Goal: Task Accomplishment & Management: Use online tool/utility

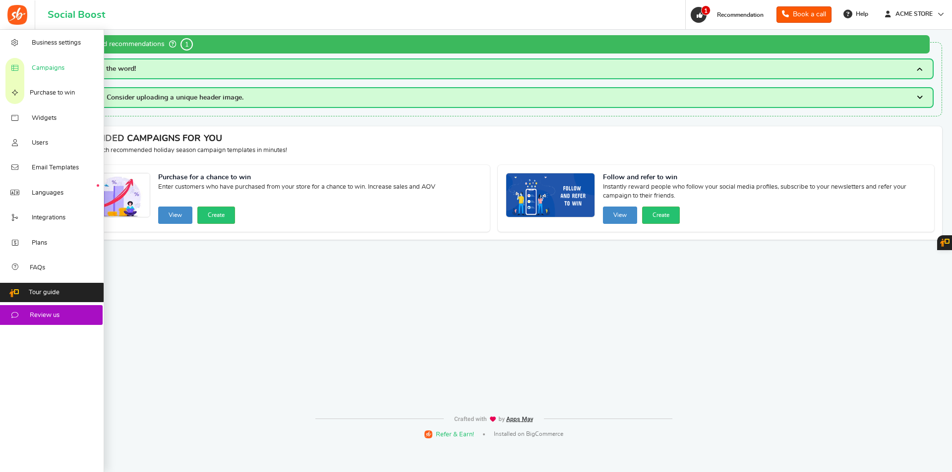
click at [32, 66] on span "Campaigns" at bounding box center [48, 68] width 33 height 9
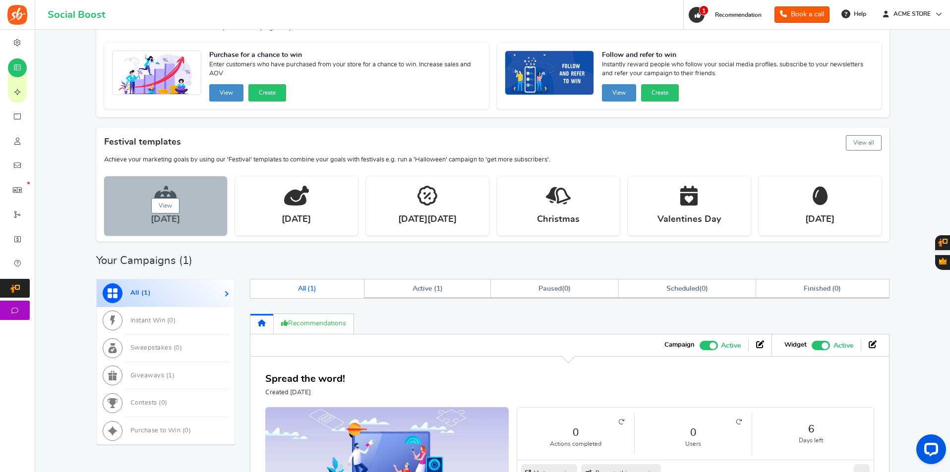
scroll to position [178, 0]
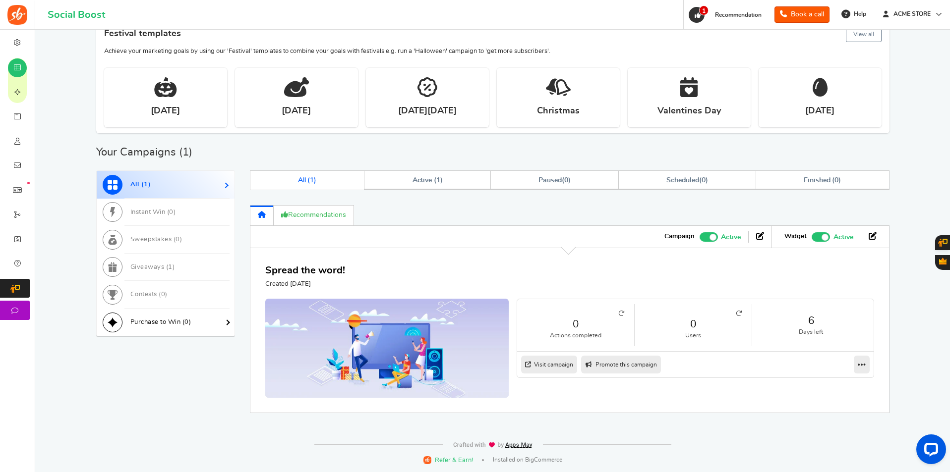
drag, startPoint x: 178, startPoint y: 322, endPoint x: 182, endPoint y: 319, distance: 5.3
click at [179, 322] on span "Purchase to Win ( 0 )" at bounding box center [160, 322] width 61 height 6
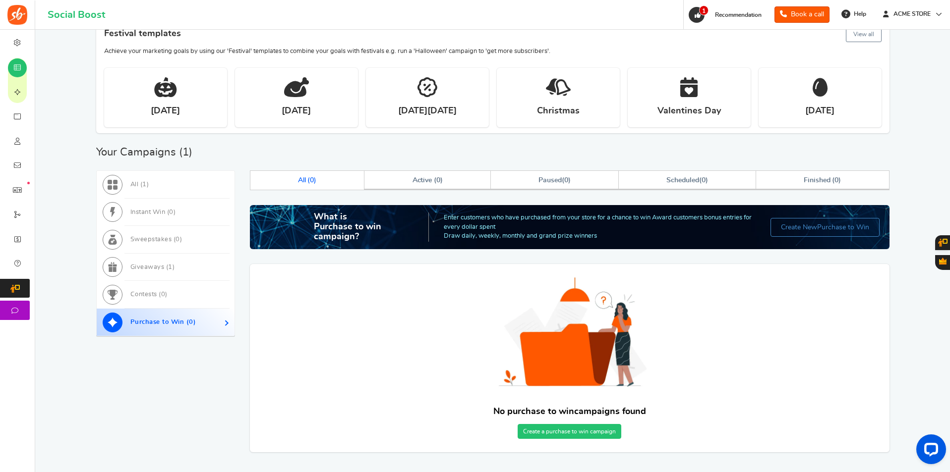
click at [564, 435] on link "Create a purchase to win campaign" at bounding box center [569, 431] width 104 height 15
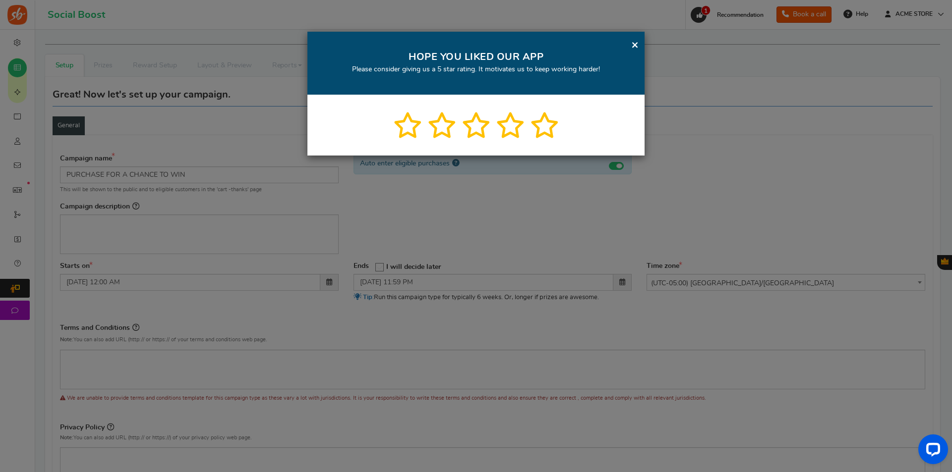
click at [634, 46] on link "×" at bounding box center [634, 45] width 7 height 12
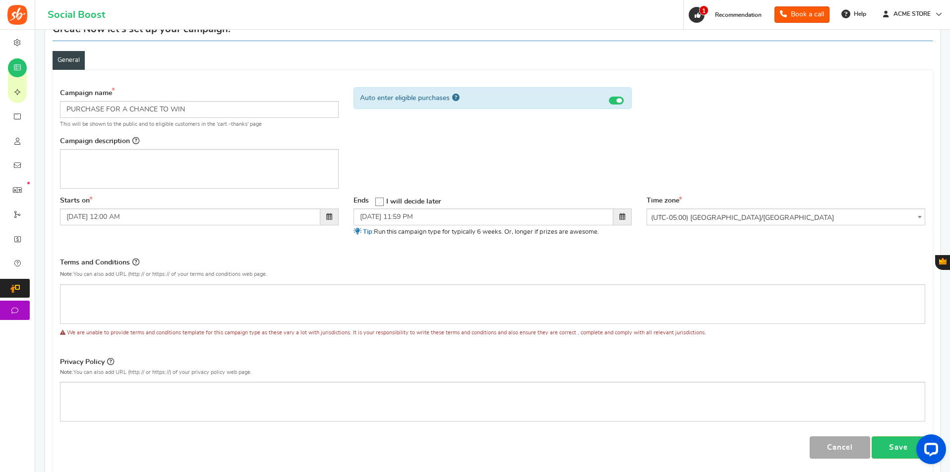
scroll to position [149, 0]
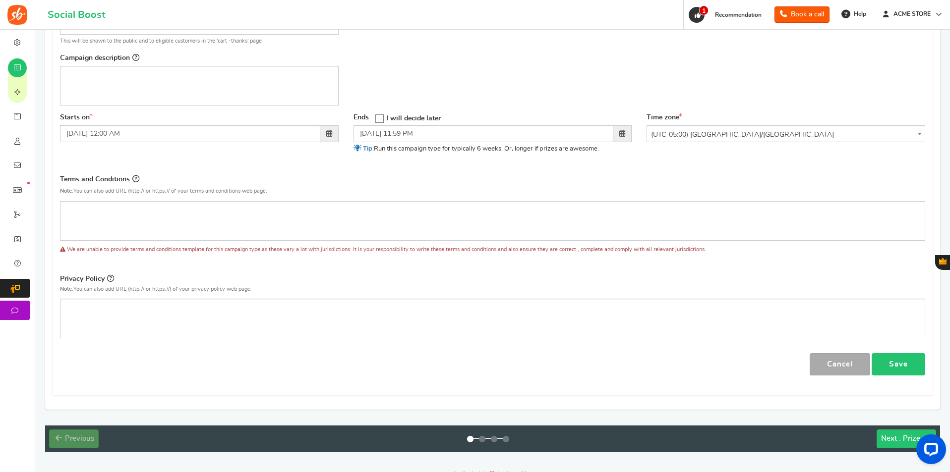
click at [919, 363] on link "Save" at bounding box center [898, 364] width 54 height 22
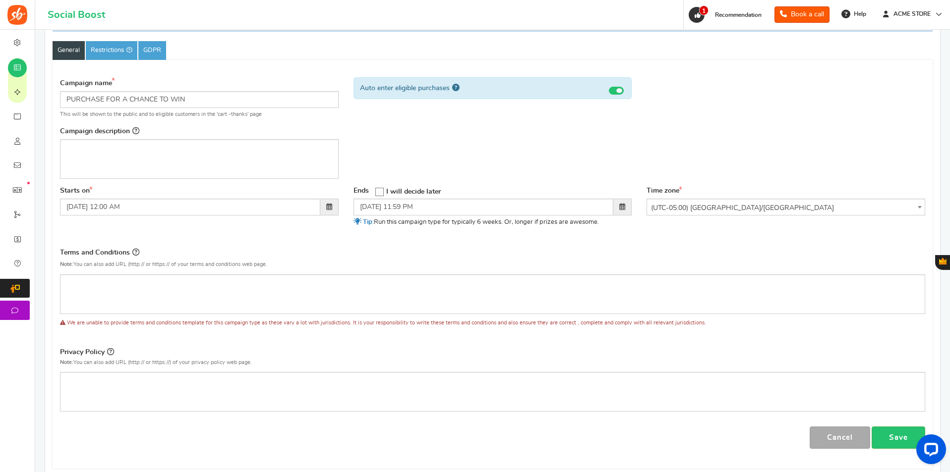
scroll to position [179, 0]
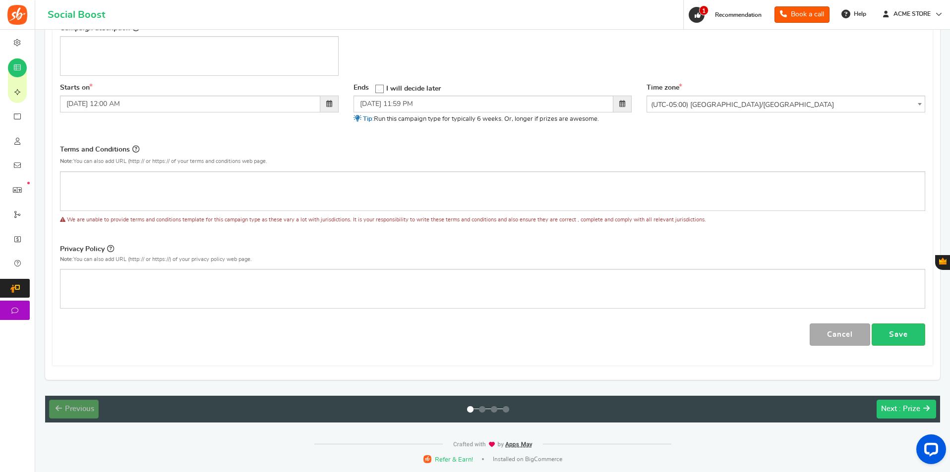
click at [914, 407] on span ": Prize" at bounding box center [909, 408] width 21 height 7
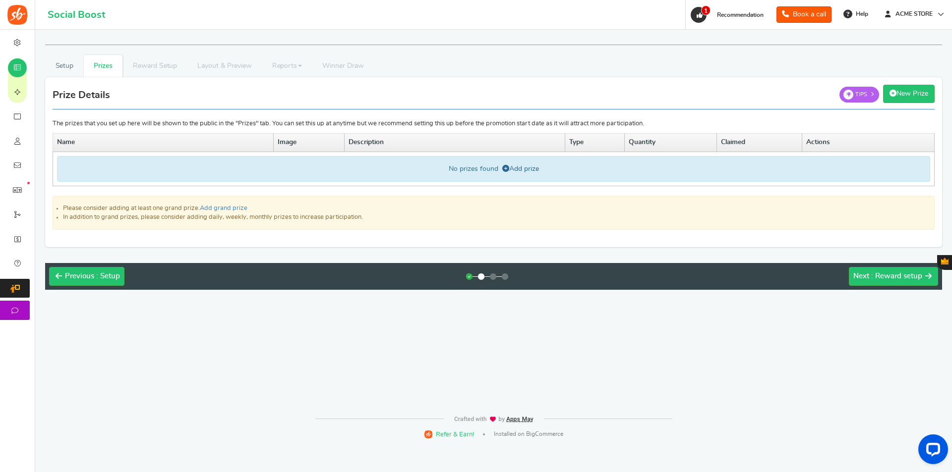
click at [530, 164] on div "No prizes found Add prize" at bounding box center [493, 169] width 873 height 26
click at [530, 168] on link "Add prize" at bounding box center [520, 169] width 37 height 7
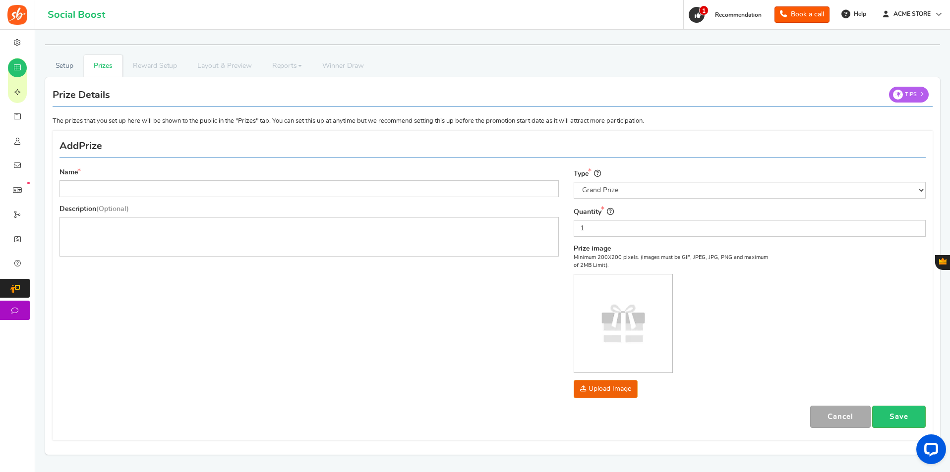
click at [406, 179] on div "Name" at bounding box center [308, 182] width 499 height 29
drag, startPoint x: 406, startPoint y: 199, endPoint x: 412, endPoint y: 214, distance: 16.3
click at [407, 199] on div "Name Description (Optional)" at bounding box center [309, 216] width 514 height 96
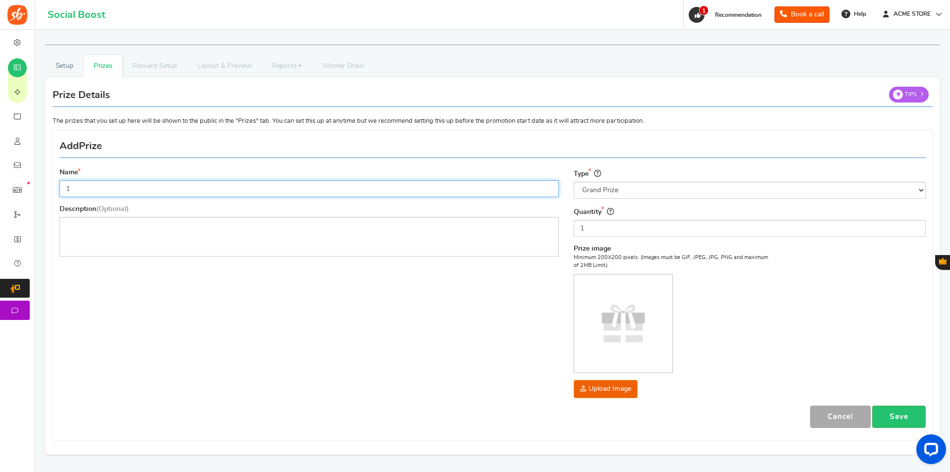
drag, startPoint x: 413, startPoint y: 195, endPoint x: 415, endPoint y: 238, distance: 42.7
click at [413, 195] on input "1" at bounding box center [308, 188] width 499 height 17
type input "1"
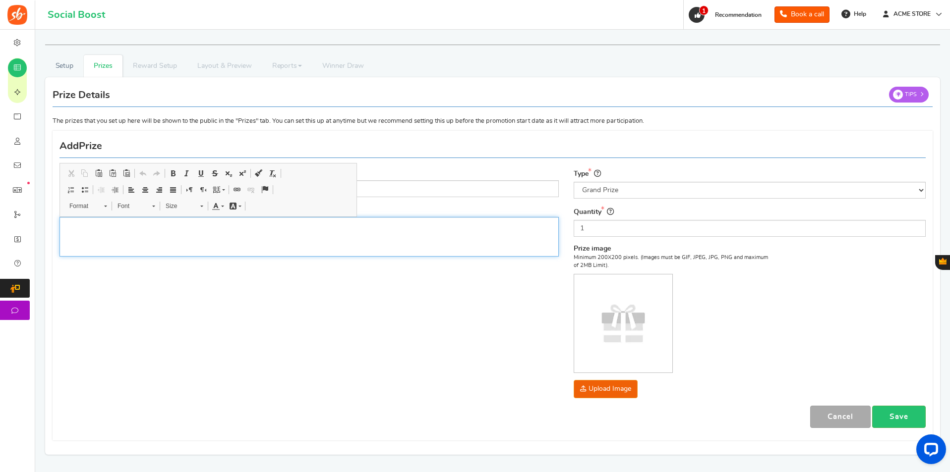
click at [415, 239] on div "Editor, prize_description" at bounding box center [308, 237] width 499 height 40
click at [881, 404] on div "Type Select the prize type Grand Prize Daily Prize Weekly Prize Monthly Prize Q…" at bounding box center [749, 287] width 367 height 238
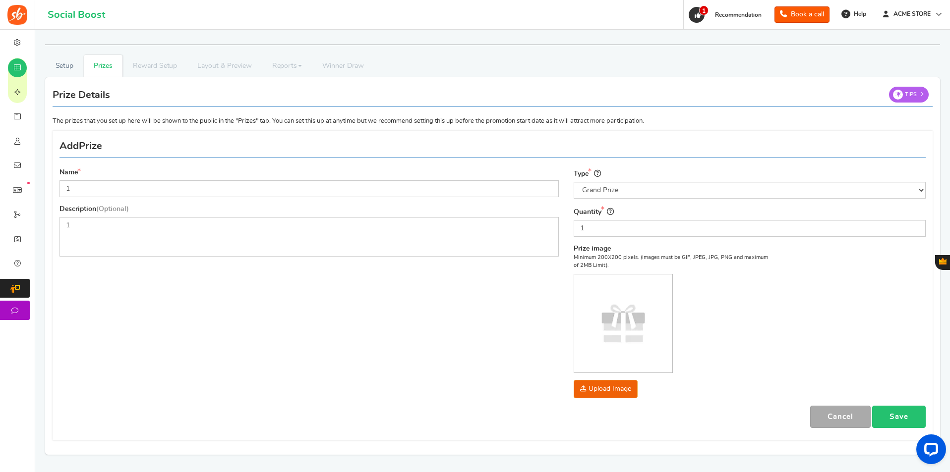
click at [897, 410] on link "Save" at bounding box center [899, 417] width 54 height 22
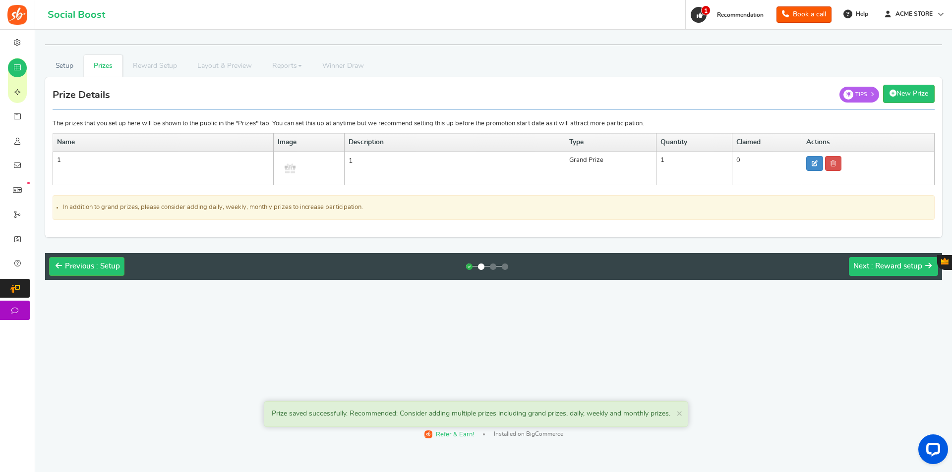
click at [867, 269] on span "Next" at bounding box center [861, 266] width 16 height 7
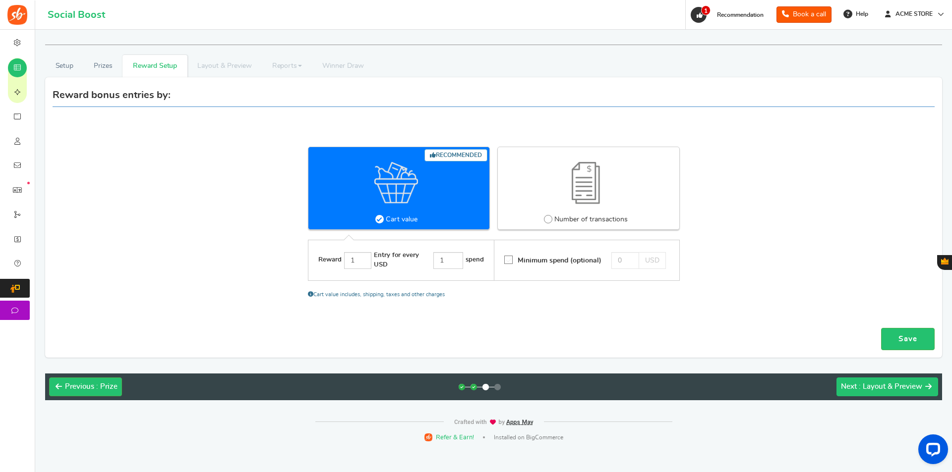
click at [876, 389] on span ": Layout & Preview" at bounding box center [889, 386] width 63 height 7
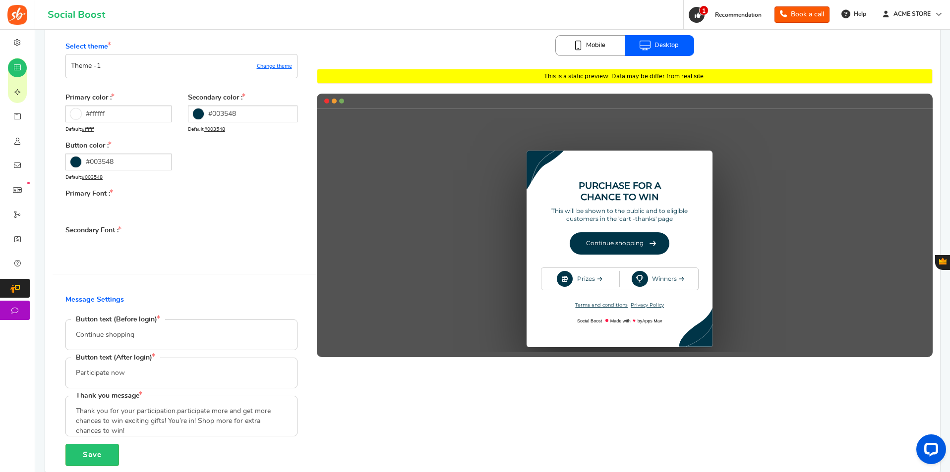
scroll to position [189, 0]
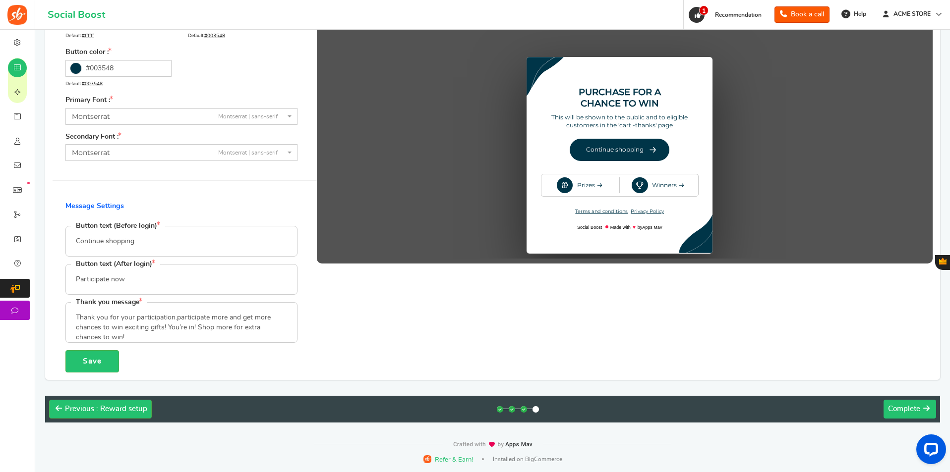
click at [896, 410] on span "Complete" at bounding box center [904, 408] width 32 height 7
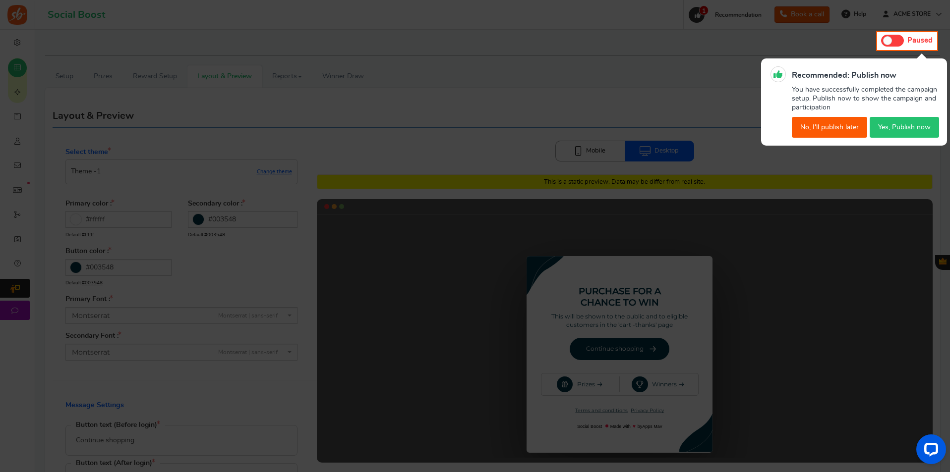
scroll to position [0, 0]
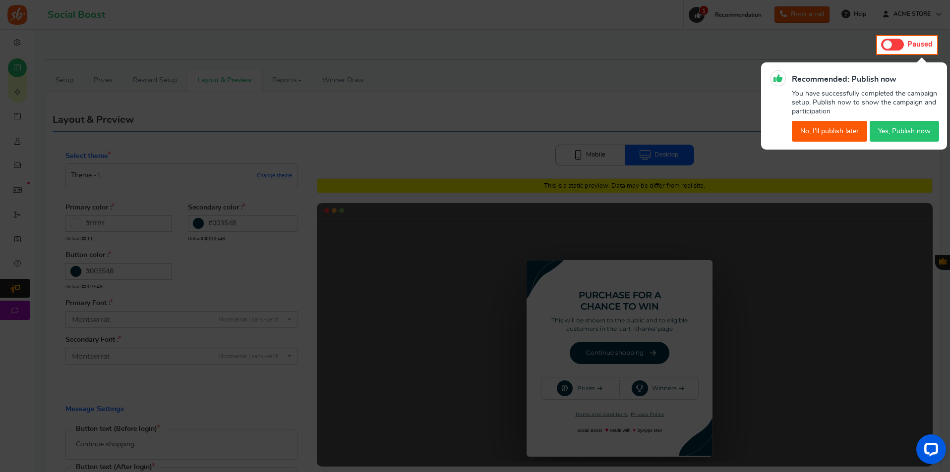
click at [894, 135] on button "Yes, Publish now" at bounding box center [903, 131] width 69 height 21
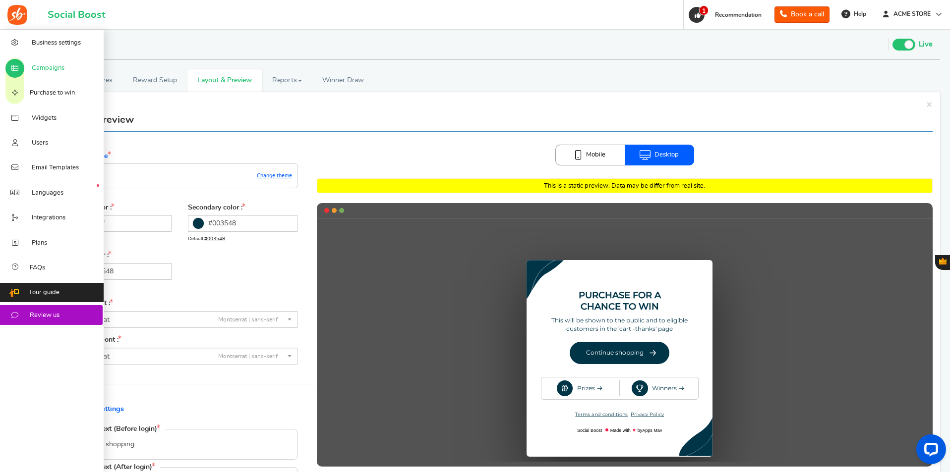
click at [42, 69] on span "Campaigns" at bounding box center [48, 68] width 33 height 9
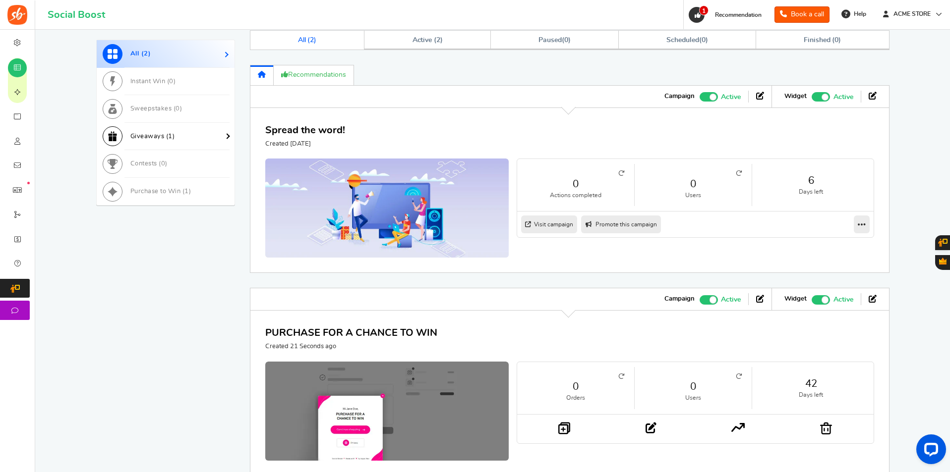
scroll to position [233, 0]
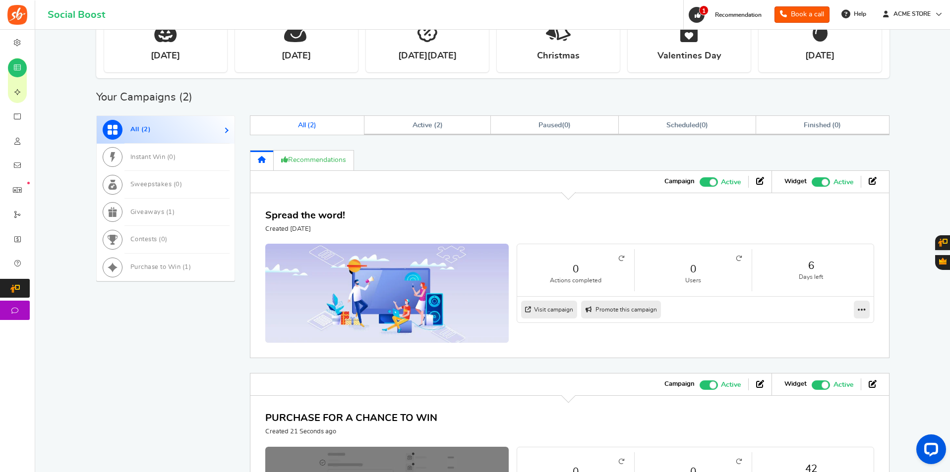
click at [546, 318] on link "Visit campaign" at bounding box center [549, 310] width 56 height 18
click at [814, 185] on span "Recommended: TURN ON" at bounding box center [820, 181] width 18 height 9
click at [811, 184] on input "Recommended: TURN ON Active Paused" at bounding box center [811, 181] width 0 height 6
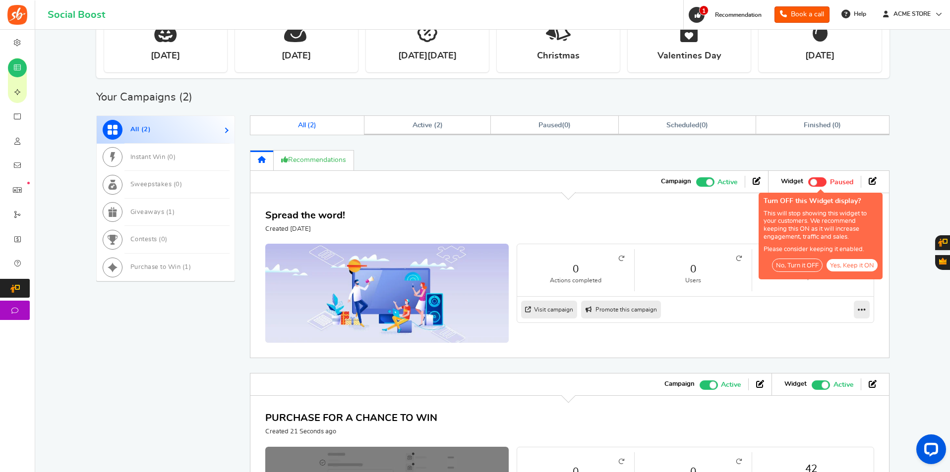
click at [799, 264] on button "No, Turn it OFF" at bounding box center [797, 265] width 51 height 13
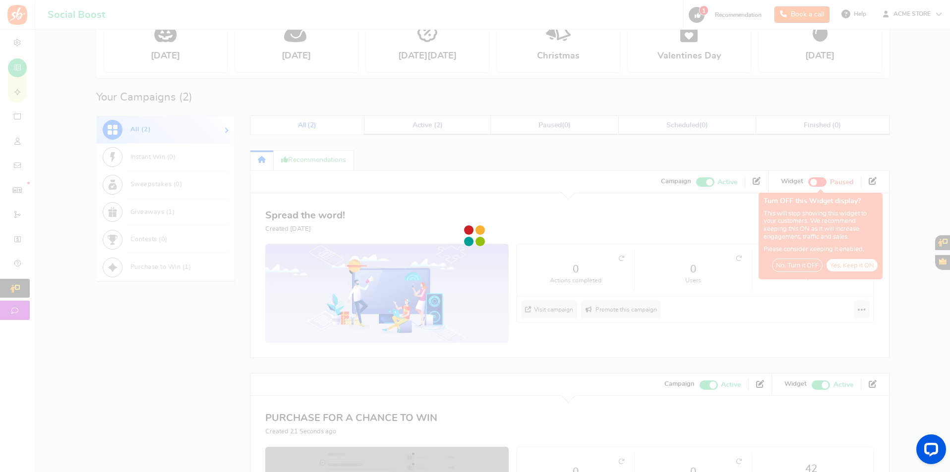
click at [478, 284] on div at bounding box center [475, 236] width 950 height 472
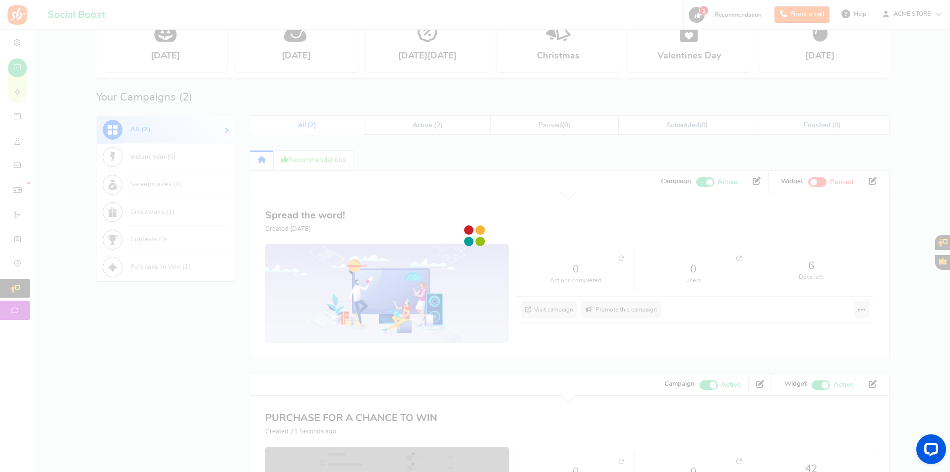
click at [478, 284] on img at bounding box center [386, 296] width 243 height 104
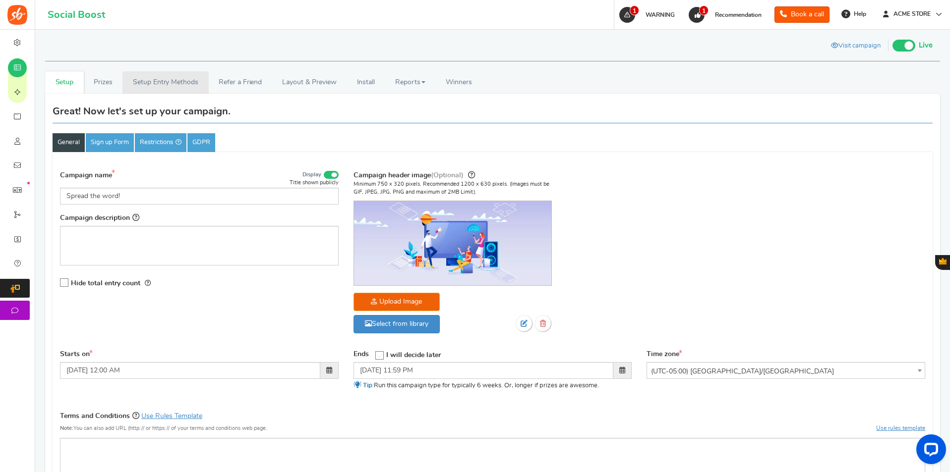
click at [149, 84] on link "Setup Entry Methods" at bounding box center [165, 82] width 86 height 22
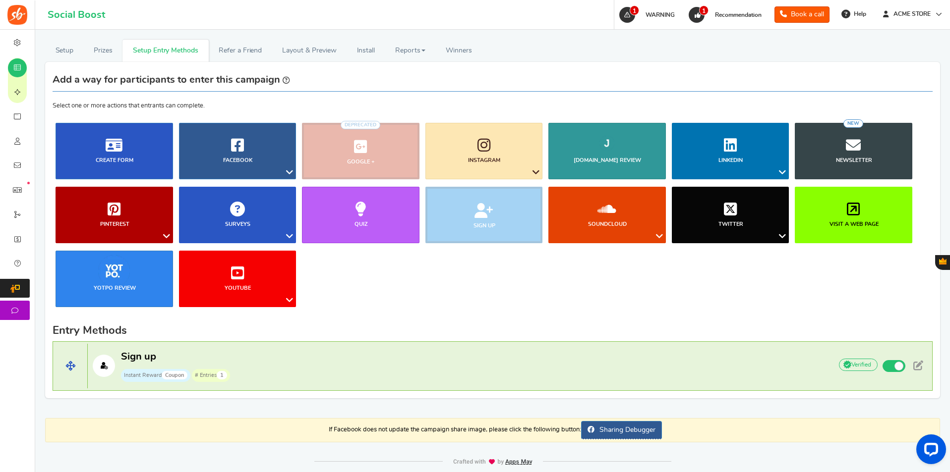
scroll to position [49, 0]
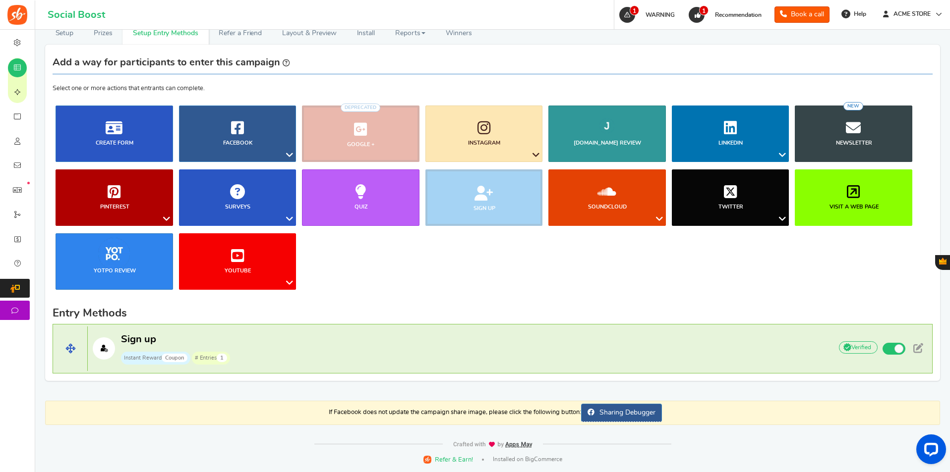
drag, startPoint x: 477, startPoint y: 349, endPoint x: 479, endPoint y: 341, distance: 9.1
click at [478, 349] on p "Sign up Instant Reward Coupon # Entries 1" at bounding box center [455, 349] width 734 height 32
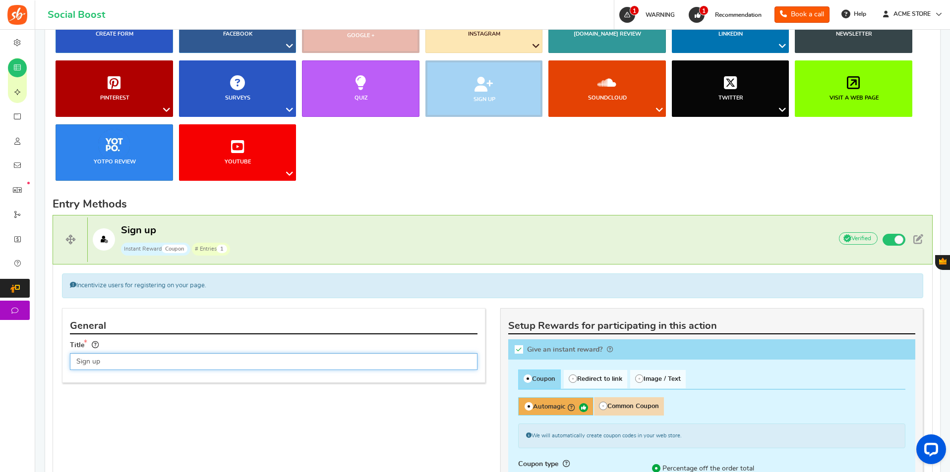
scroll to position [304, 0]
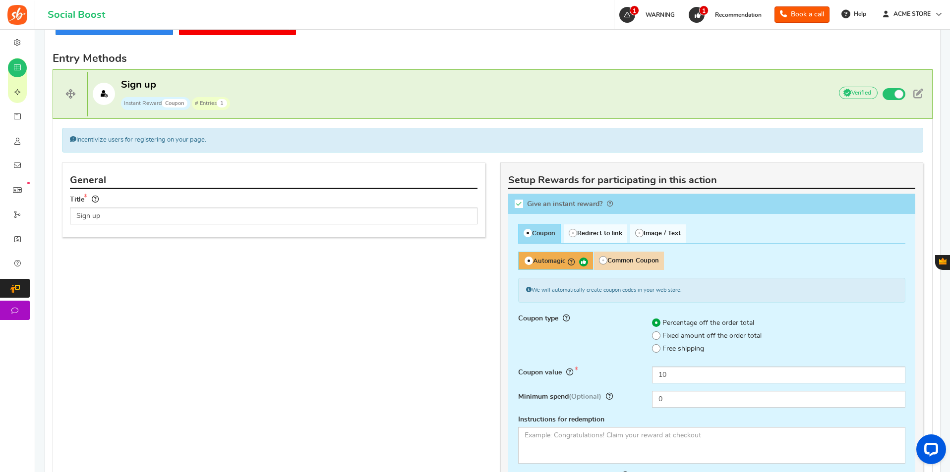
click at [670, 338] on span "Fixed amount off the order total" at bounding box center [711, 337] width 99 height 10
click at [648, 338] on input "Fixed amount off the order total" at bounding box center [645, 336] width 6 height 6
radio input "true"
click at [658, 393] on input "0" at bounding box center [778, 399] width 253 height 17
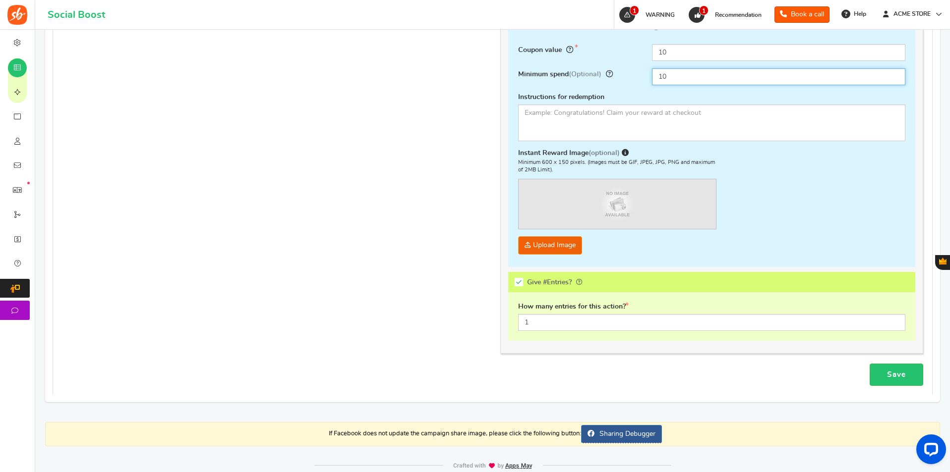
scroll to position [648, 0]
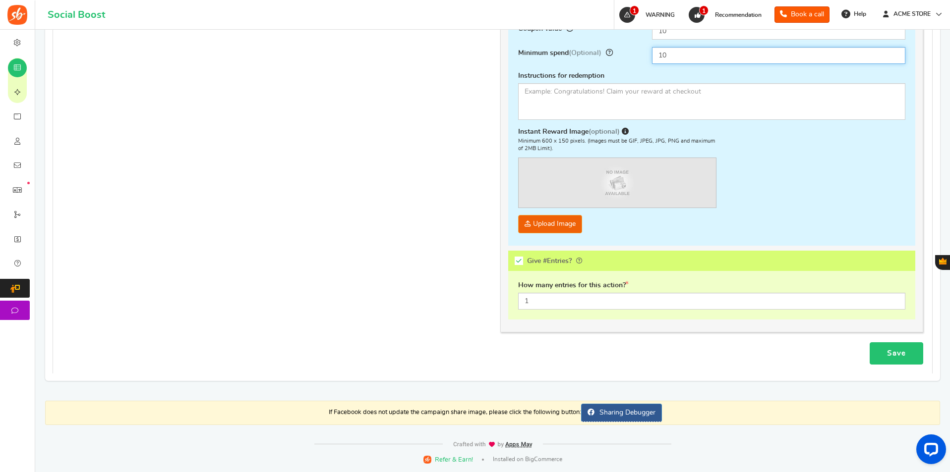
type input "10"
click at [896, 356] on link "Save" at bounding box center [896, 353] width 54 height 22
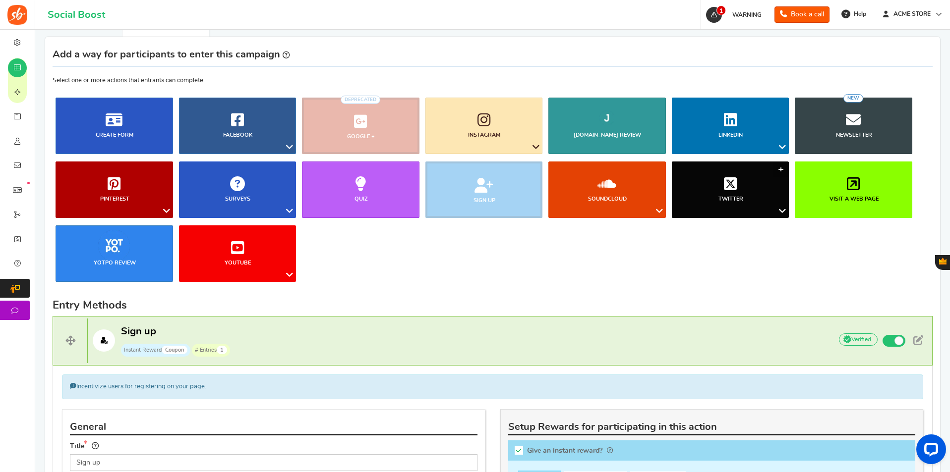
scroll to position [0, 0]
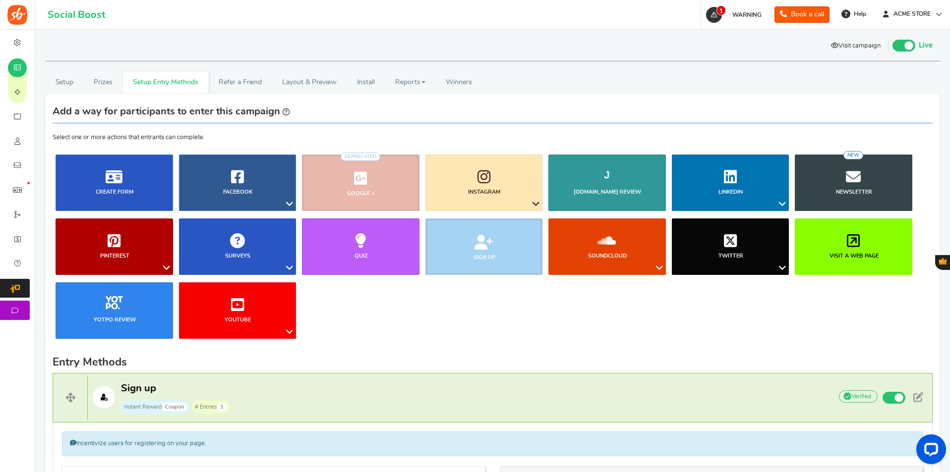
click at [853, 39] on link "Visit campaign" at bounding box center [855, 46] width 64 height 17
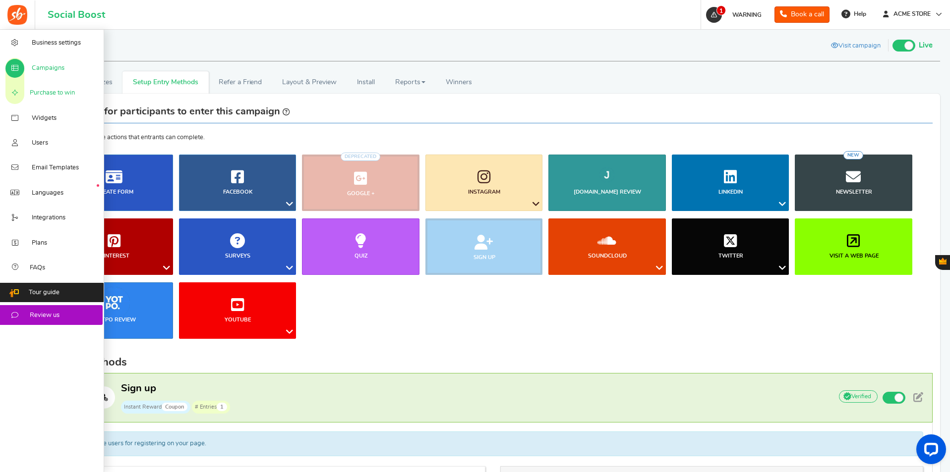
click at [47, 98] on span "Purchase to win" at bounding box center [52, 93] width 45 height 9
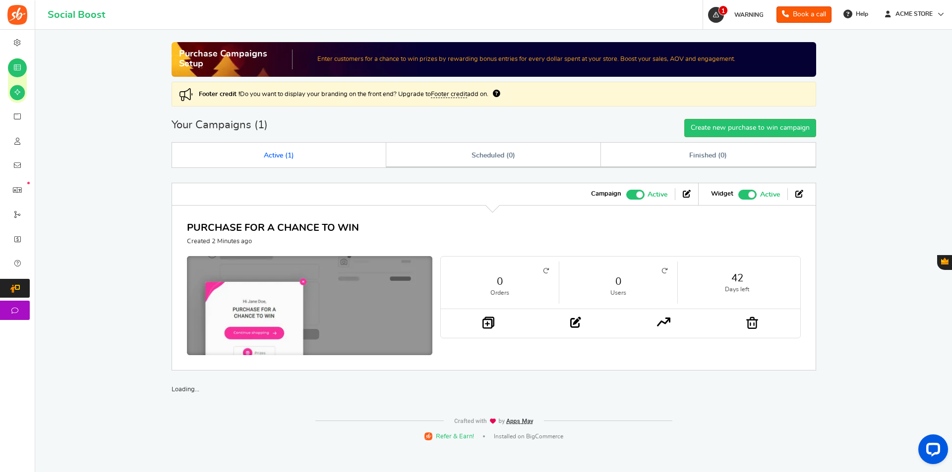
click at [302, 280] on img at bounding box center [309, 308] width 368 height 157
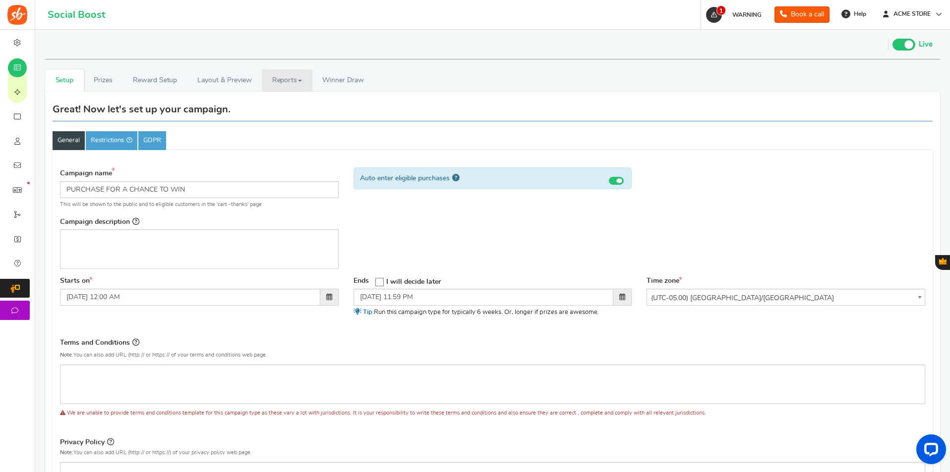
drag, startPoint x: 306, startPoint y: 83, endPoint x: 314, endPoint y: 109, distance: 26.3
click at [306, 83] on link "Reports" at bounding box center [287, 80] width 51 height 22
click at [314, 111] on link "Entries" at bounding box center [301, 117] width 79 height 14
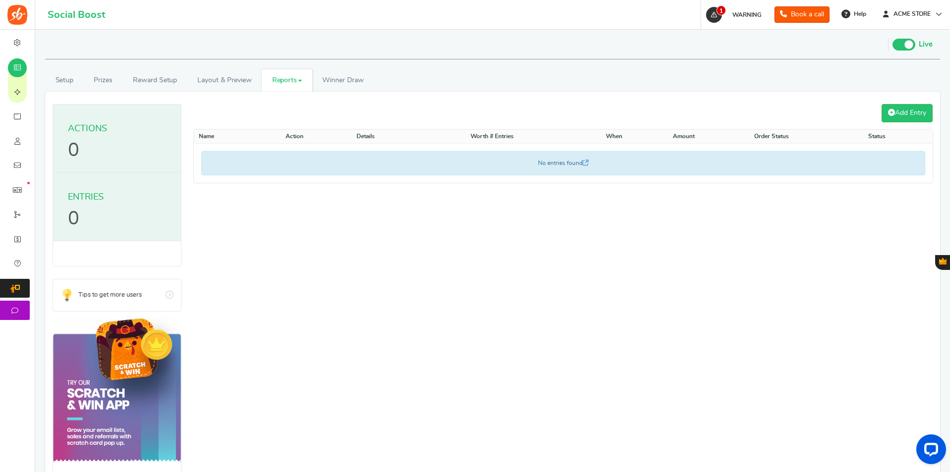
click at [307, 88] on link "Reports" at bounding box center [287, 80] width 51 height 22
click at [308, 112] on link "Entries" at bounding box center [301, 117] width 79 height 14
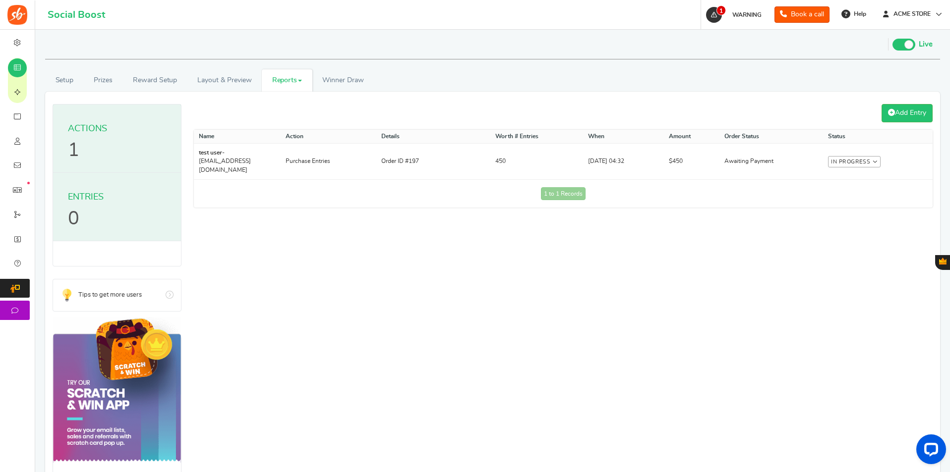
click at [284, 83] on link "Reports" at bounding box center [287, 80] width 51 height 22
click at [298, 118] on link "Entries" at bounding box center [301, 117] width 79 height 14
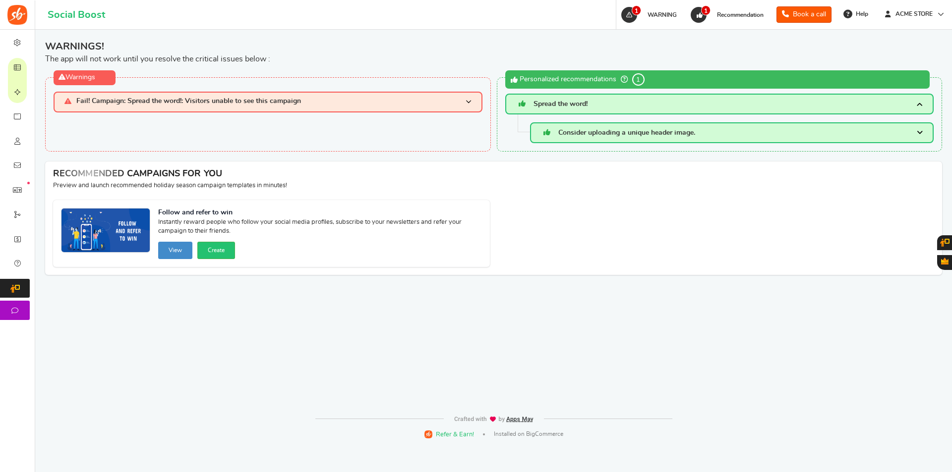
click at [22, 92] on icon at bounding box center [17, 93] width 10 height 8
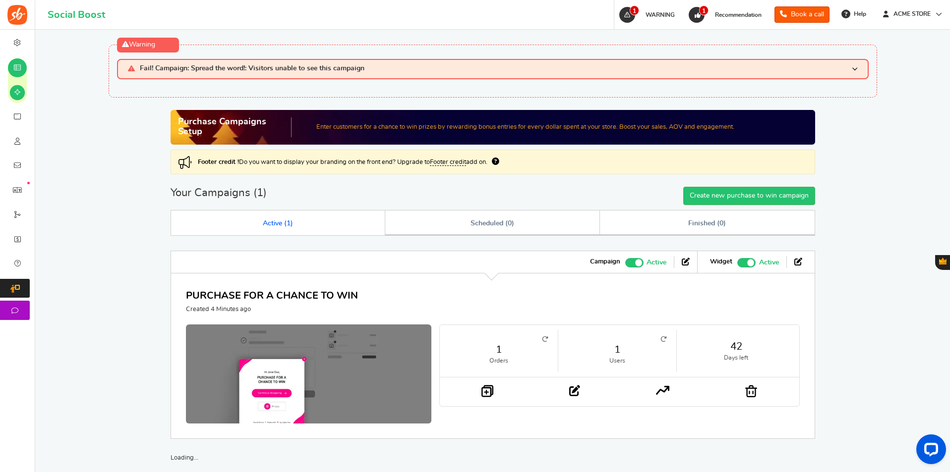
click at [618, 350] on link "1" at bounding box center [617, 349] width 98 height 14
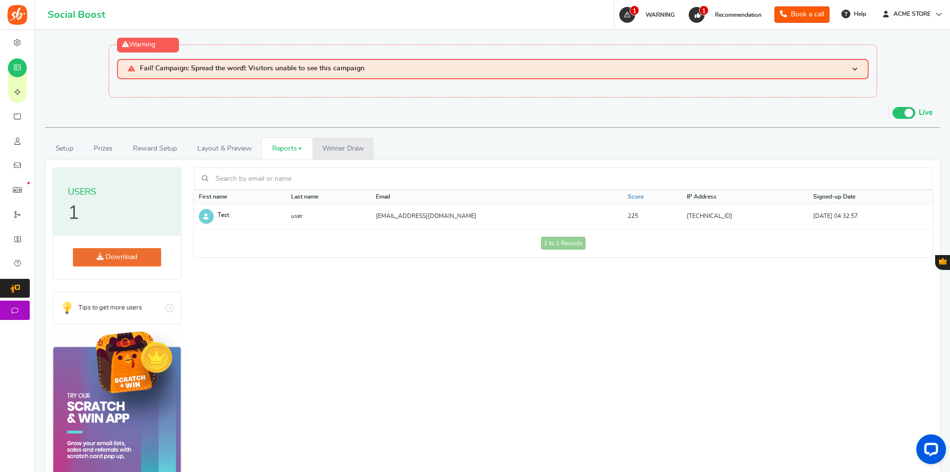
click at [339, 153] on span "Winner Draw" at bounding box center [342, 149] width 41 height 10
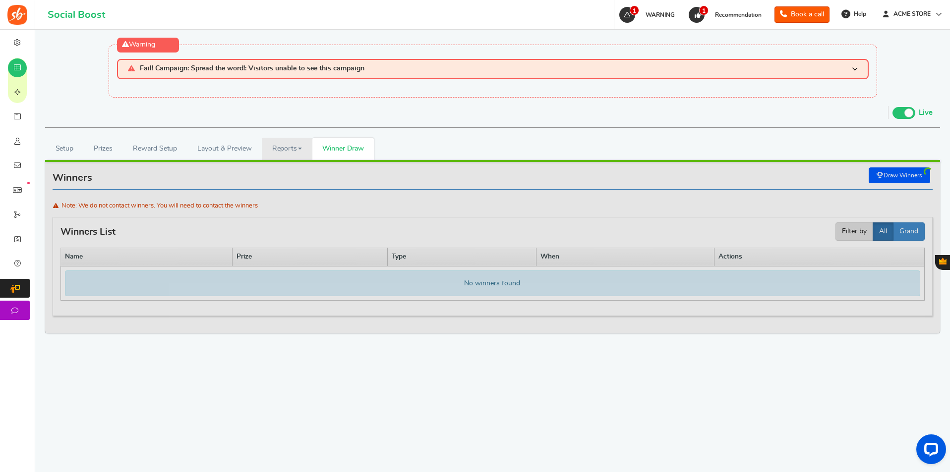
click at [291, 151] on link "Reports" at bounding box center [287, 149] width 51 height 22
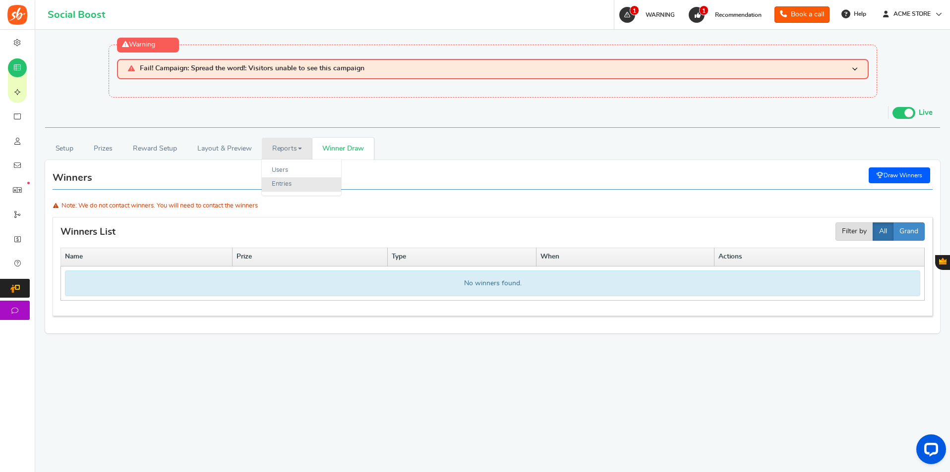
click at [298, 178] on link "Entries" at bounding box center [301, 184] width 79 height 14
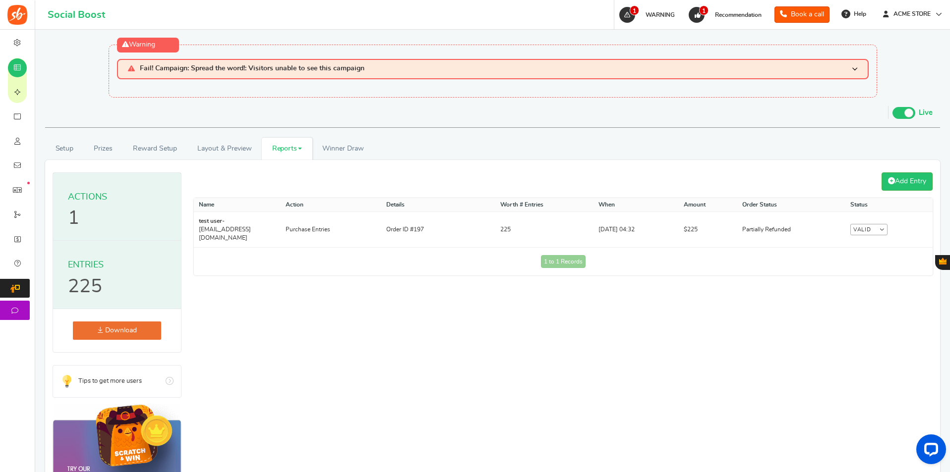
click at [288, 150] on link "Reports" at bounding box center [287, 149] width 51 height 22
click at [295, 180] on link "Entries" at bounding box center [301, 184] width 79 height 14
